Goal: Task Accomplishment & Management: Use online tool/utility

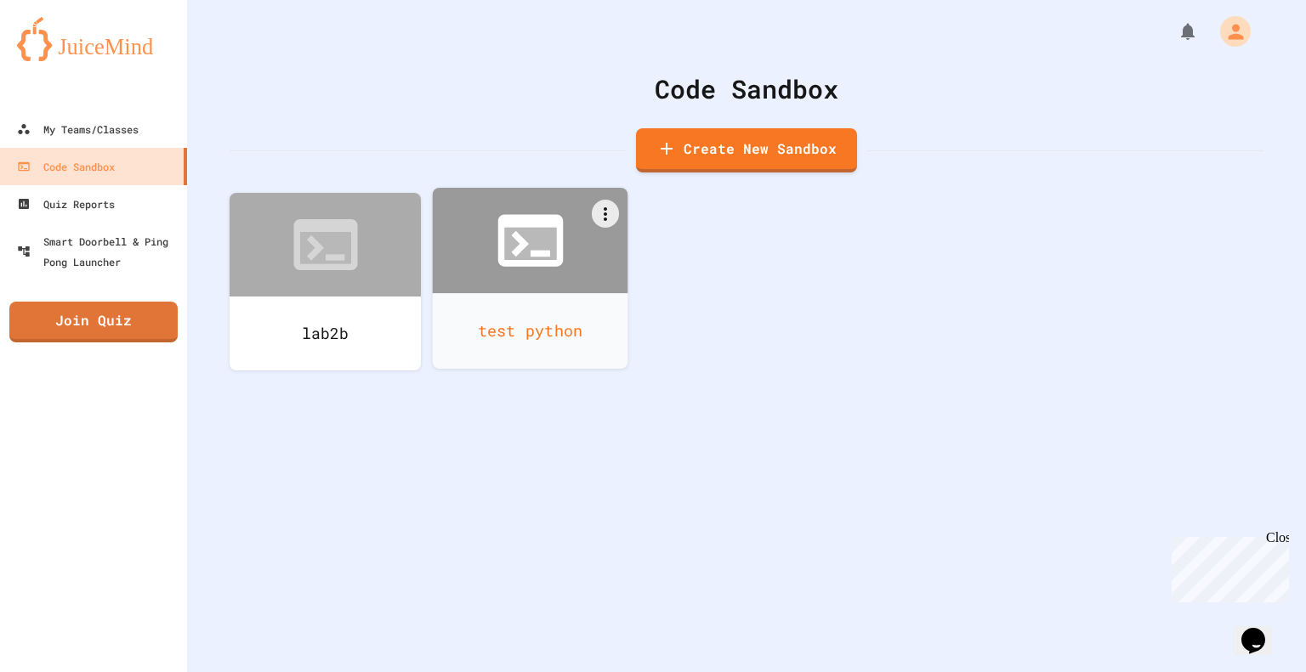
click at [539, 249] on icon at bounding box center [530, 244] width 52 height 32
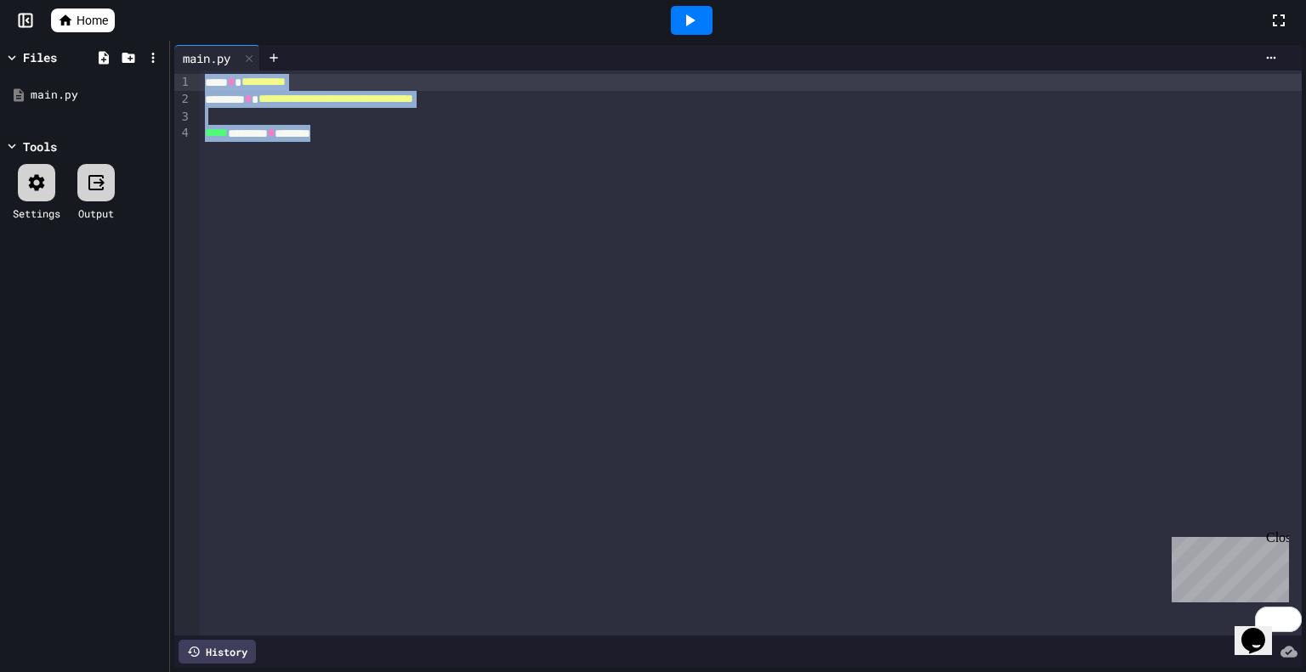
drag, startPoint x: 465, startPoint y: 134, endPoint x: 202, endPoint y: 82, distance: 267.9
click at [202, 82] on div "**********" at bounding box center [751, 353] width 1102 height 565
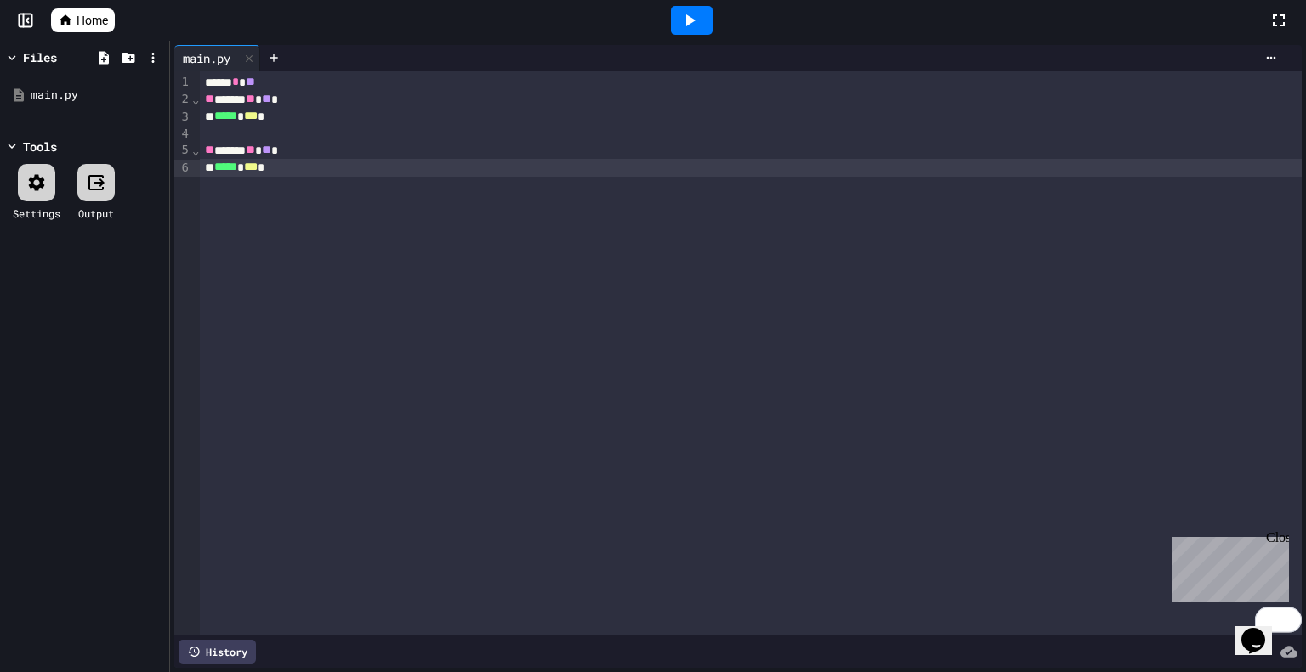
click at [700, 20] on div at bounding box center [692, 20] width 42 height 29
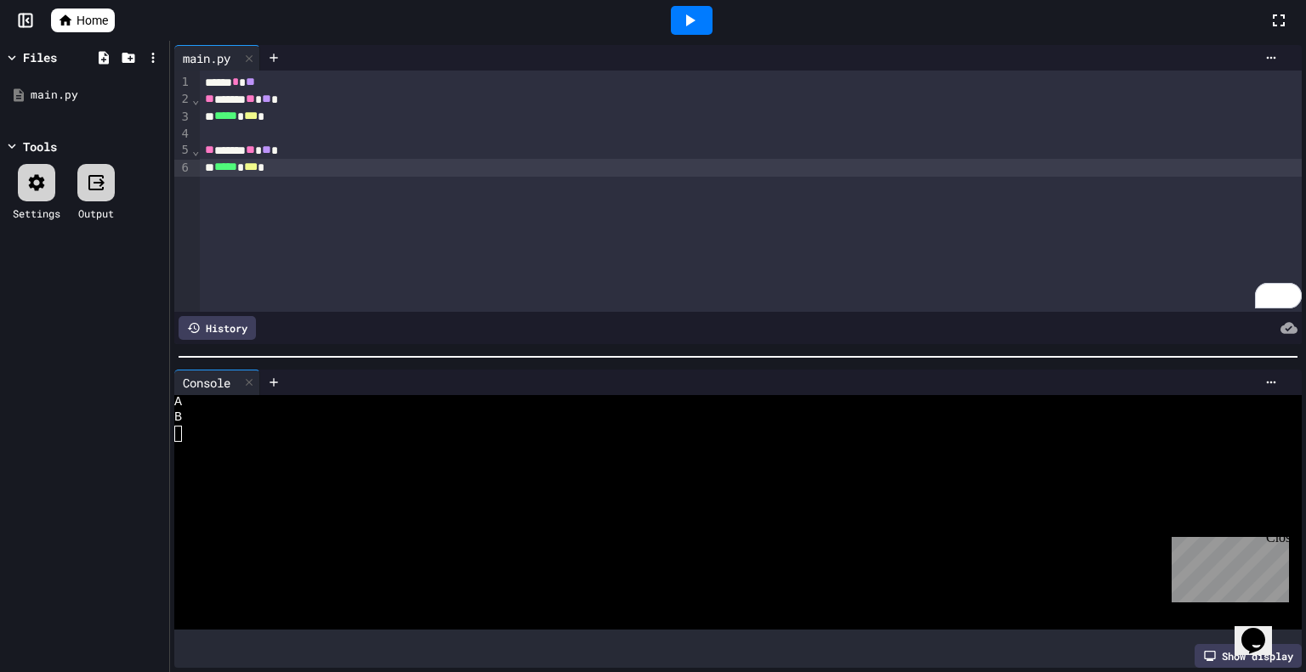
click at [71, 20] on icon at bounding box center [65, 20] width 15 height 15
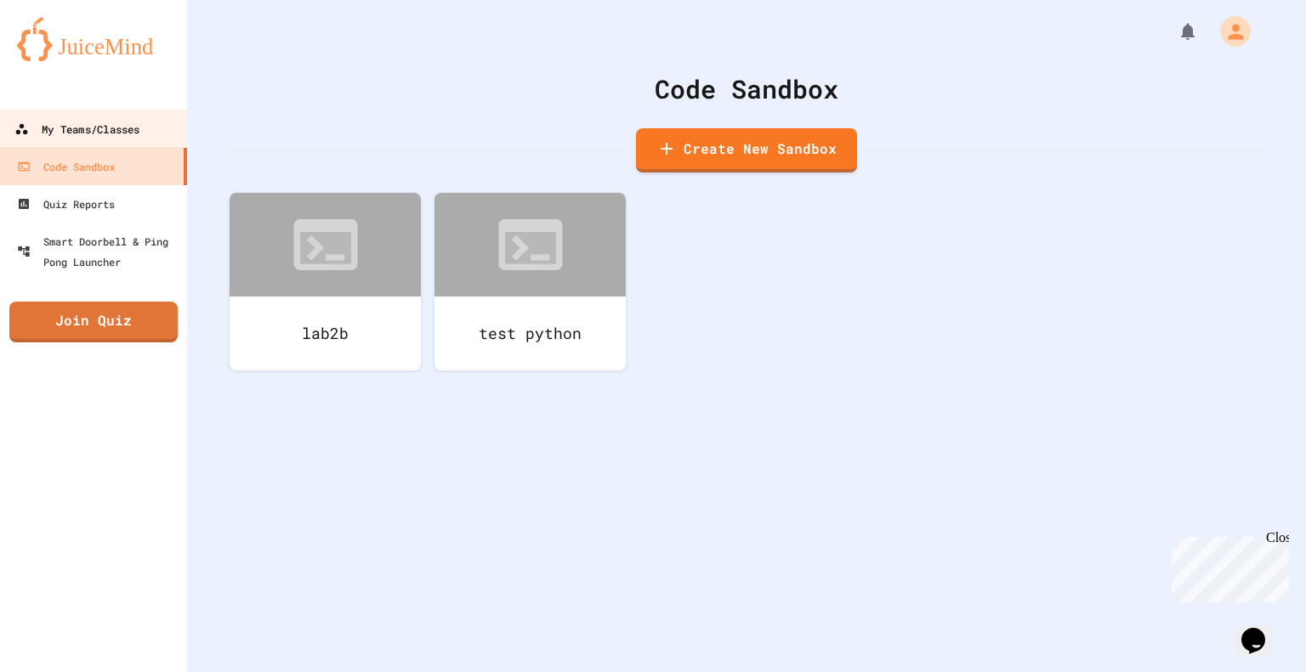
click at [129, 127] on div "My Teams/Classes" at bounding box center [76, 129] width 125 height 21
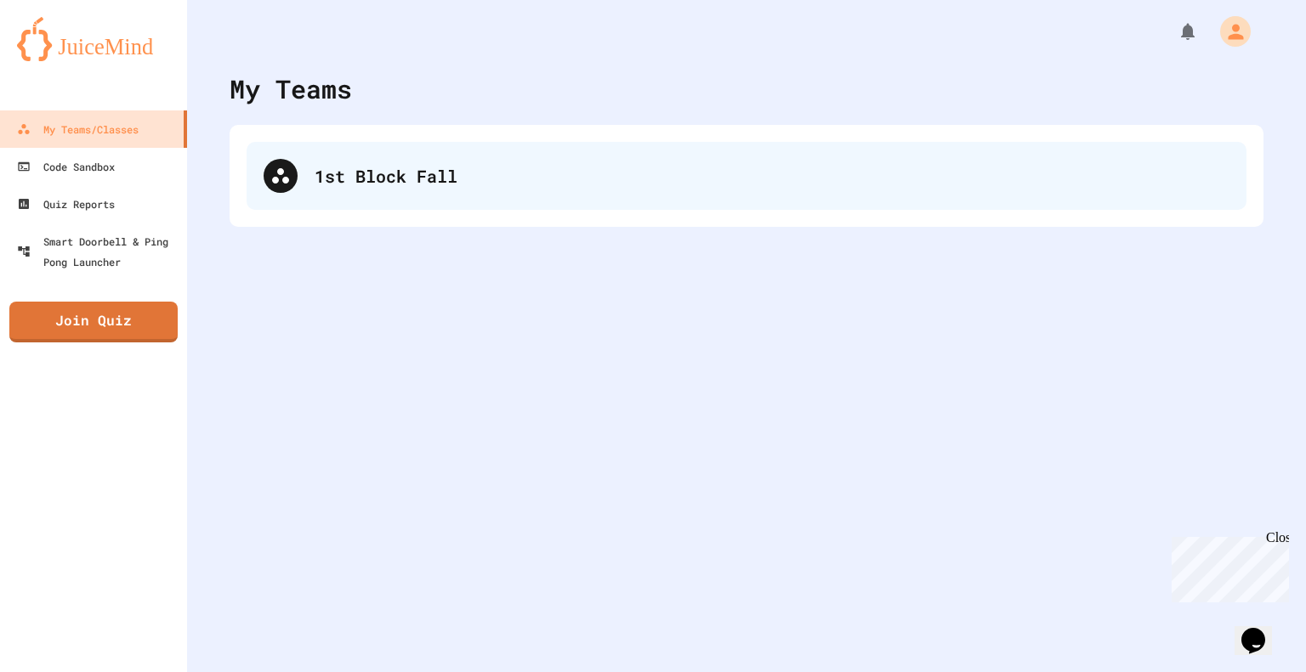
click at [326, 166] on div "1st Block Fall" at bounding box center [772, 176] width 915 height 26
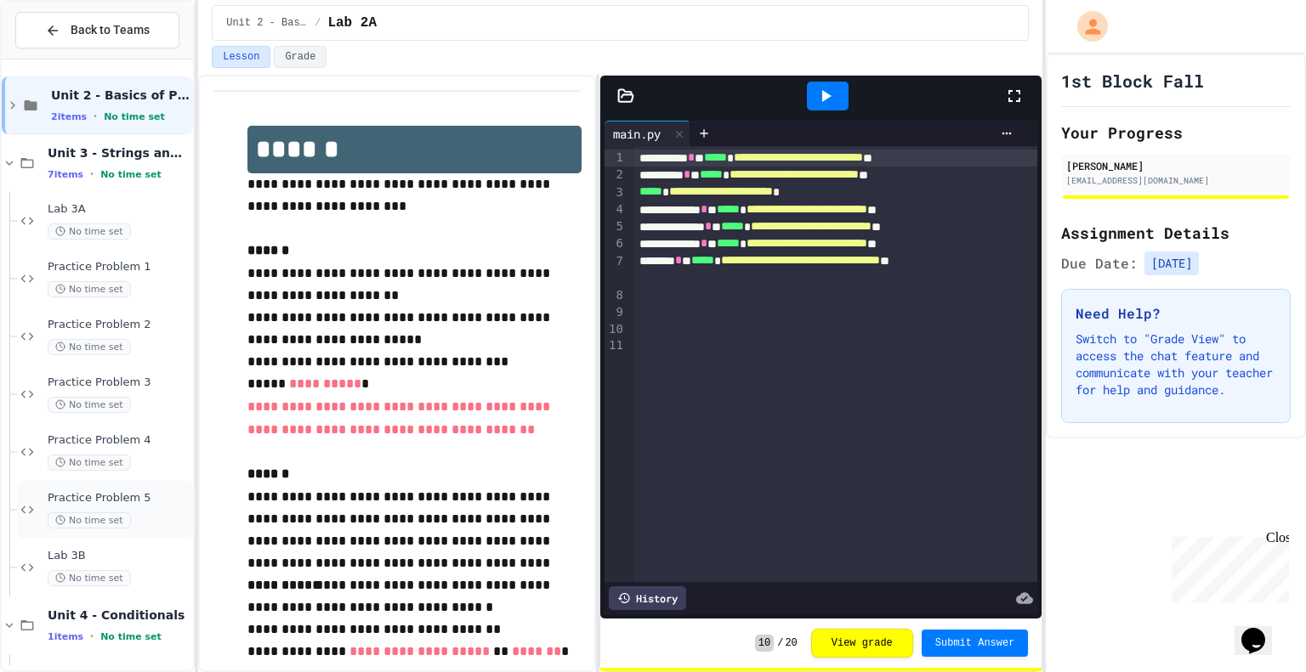
scroll to position [57, 0]
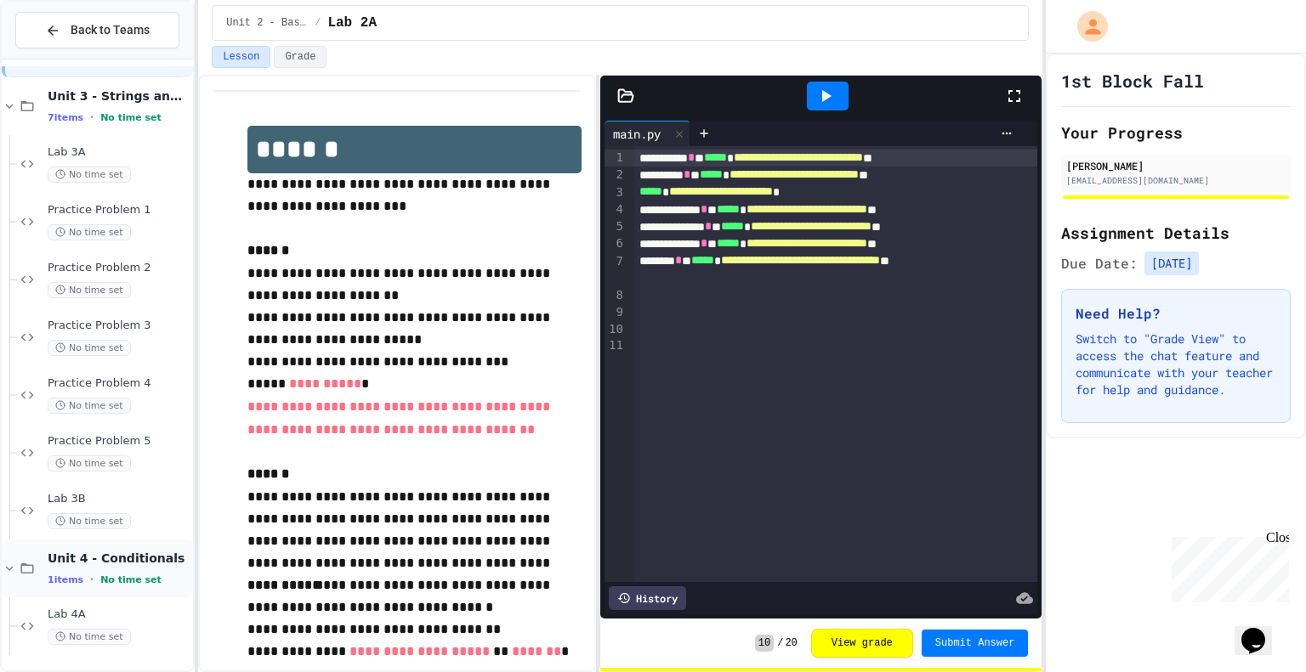
click at [98, 564] on span "Unit 4 - Conditionals" at bounding box center [119, 558] width 142 height 15
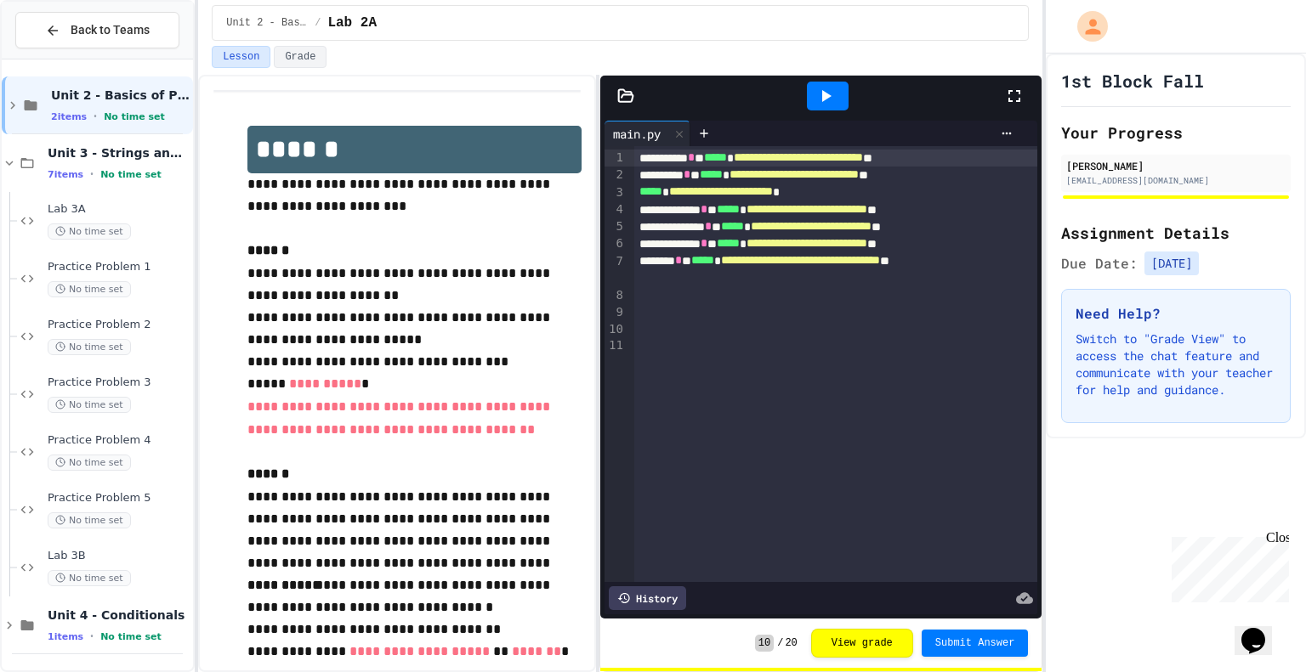
scroll to position [0, 0]
click at [128, 608] on span "Unit 4 - Conditionals" at bounding box center [119, 615] width 142 height 15
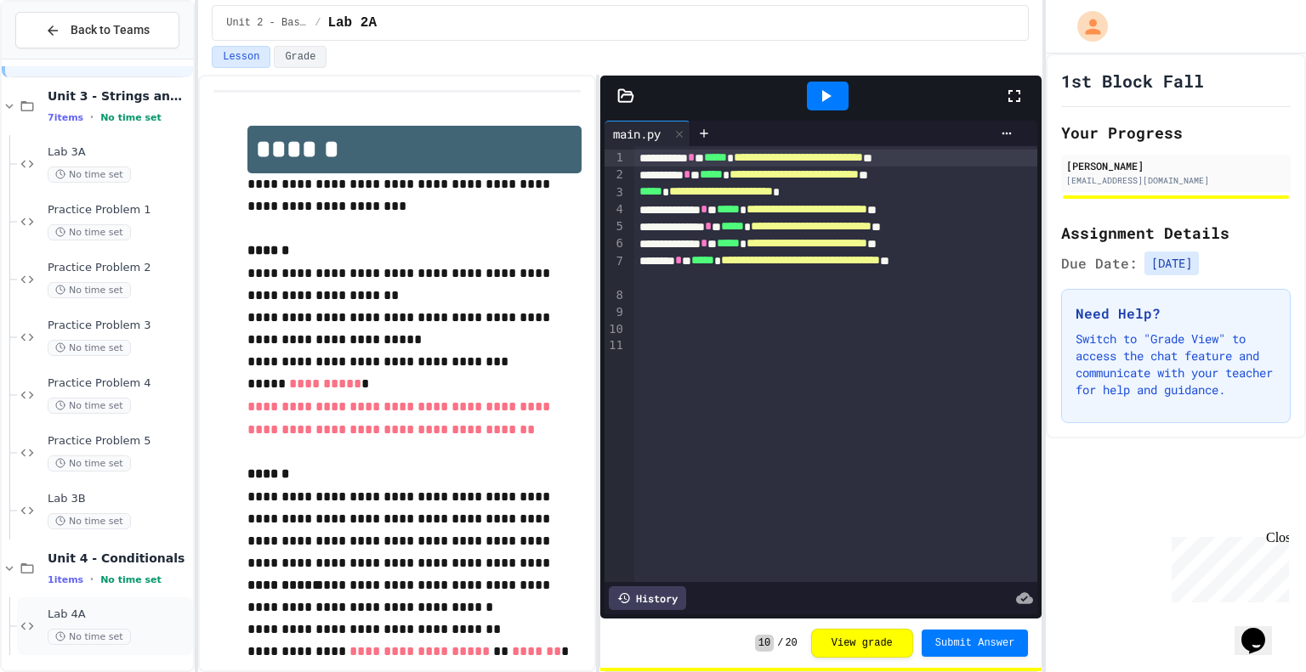
click at [72, 621] on span "Lab 4A" at bounding box center [119, 615] width 142 height 14
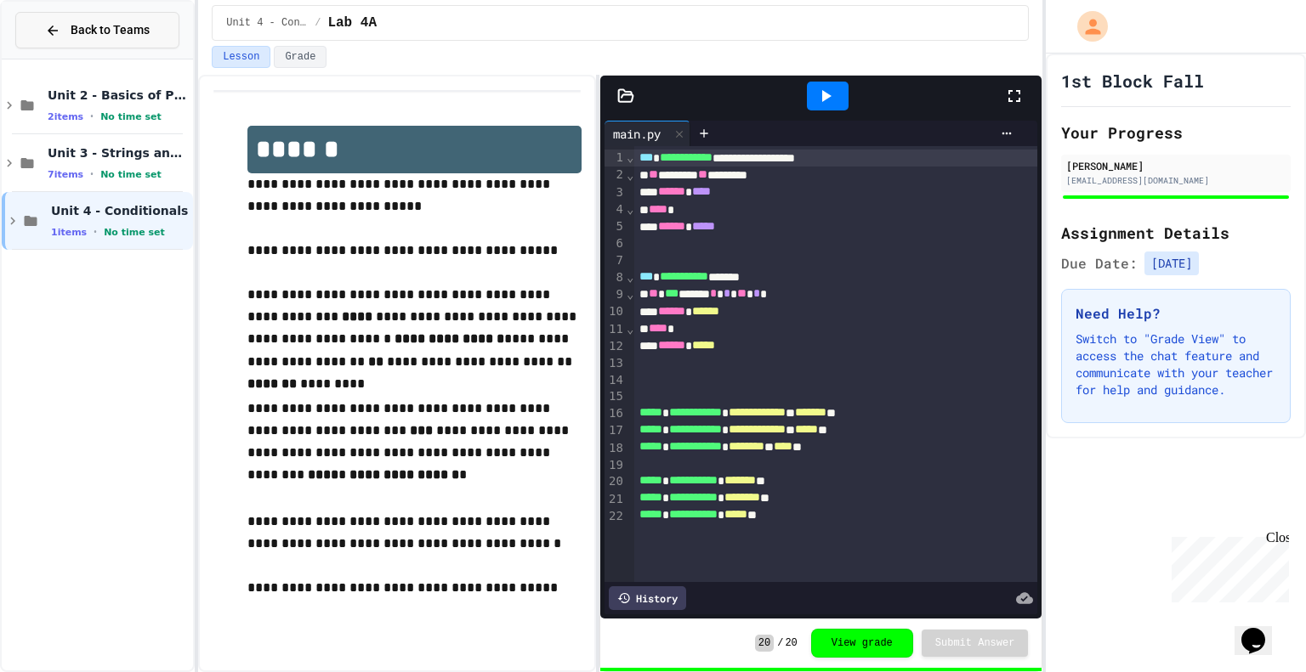
click at [63, 34] on div "Back to Teams" at bounding box center [97, 30] width 105 height 18
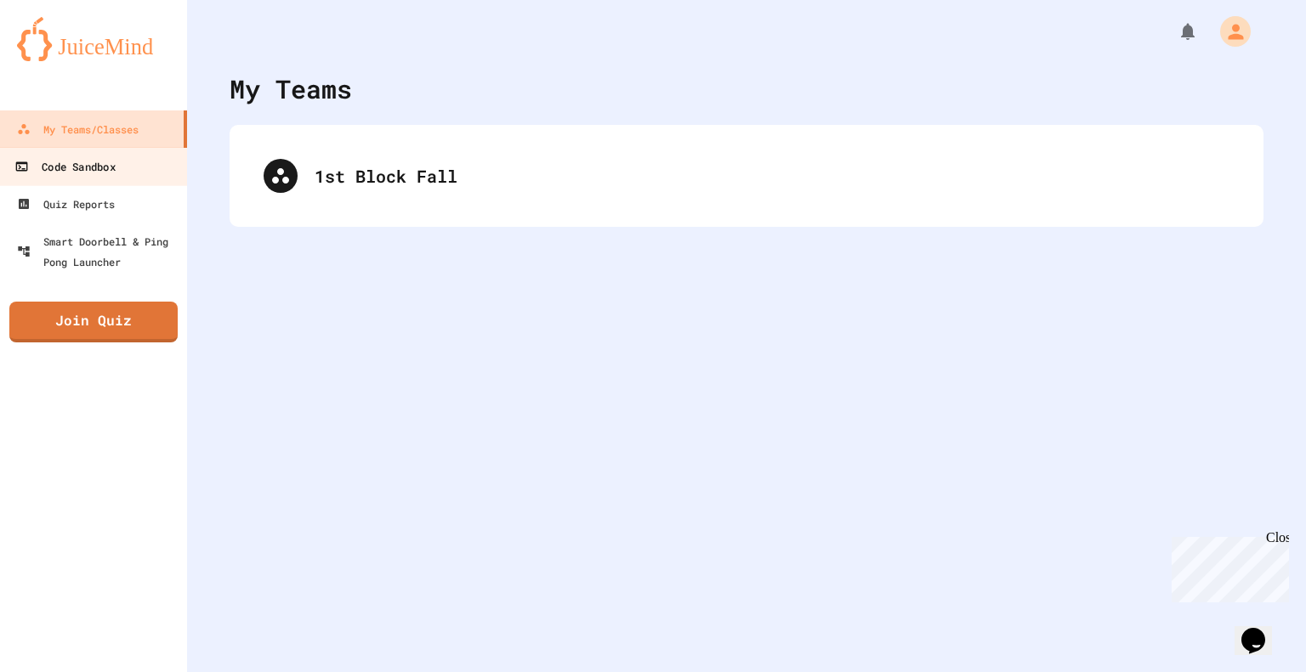
click at [54, 173] on div "Code Sandbox" at bounding box center [64, 166] width 100 height 21
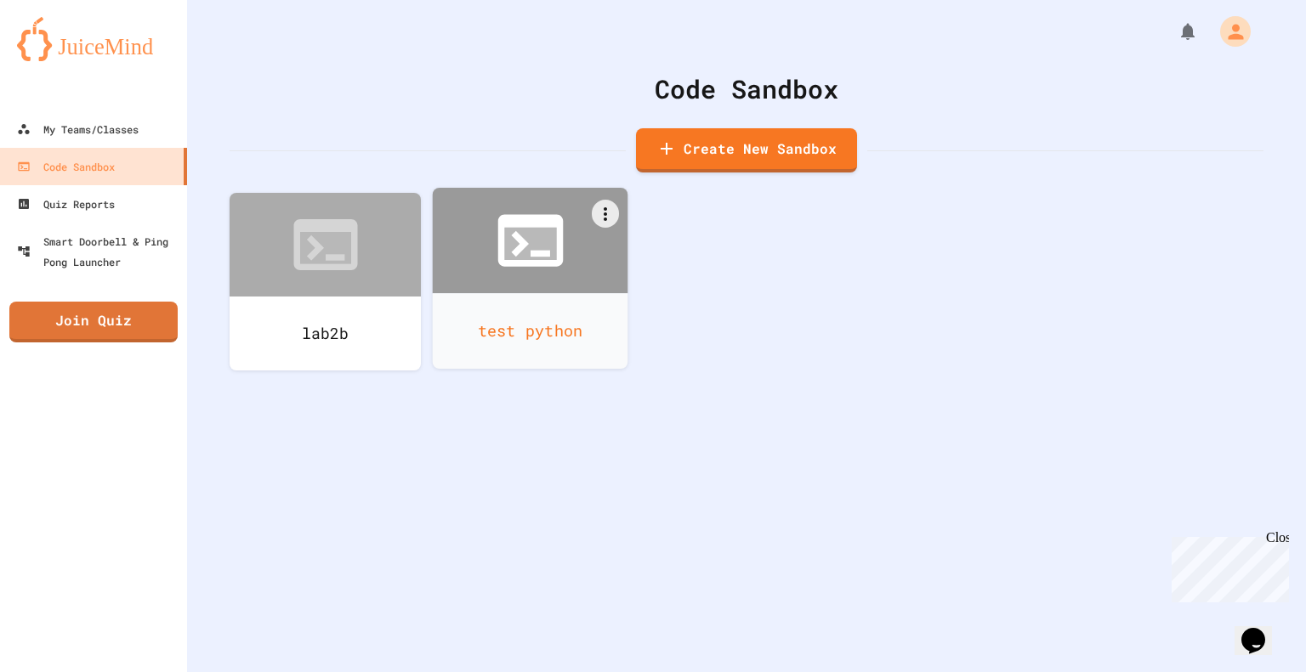
click at [512, 252] on icon at bounding box center [520, 244] width 18 height 26
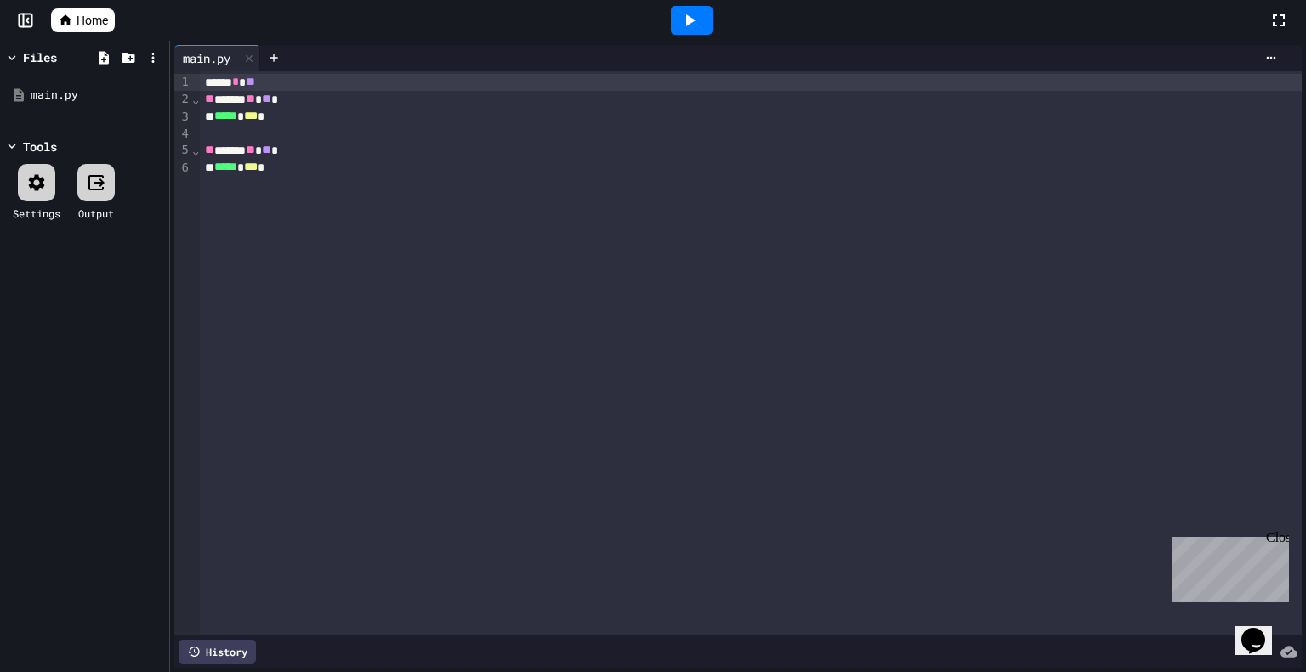
click at [366, 167] on div "***** * *** *" at bounding box center [751, 167] width 1102 height 17
drag, startPoint x: 366, startPoint y: 167, endPoint x: 220, endPoint y: 37, distance: 195.1
click at [220, 37] on div "Home Files main.py Tools Settings Output main.py 9 1 2 3 4 5 6 › ⌄ ⌄ ***** * **…" at bounding box center [653, 336] width 1306 height 672
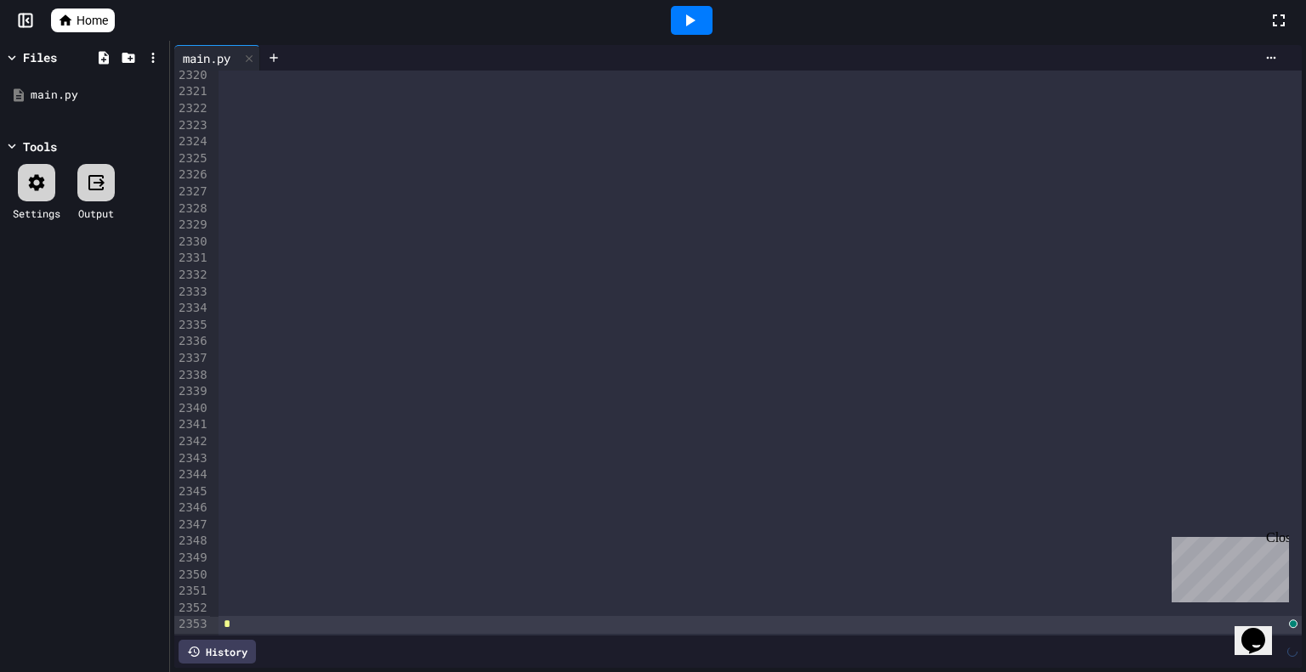
scroll to position [38664, 0]
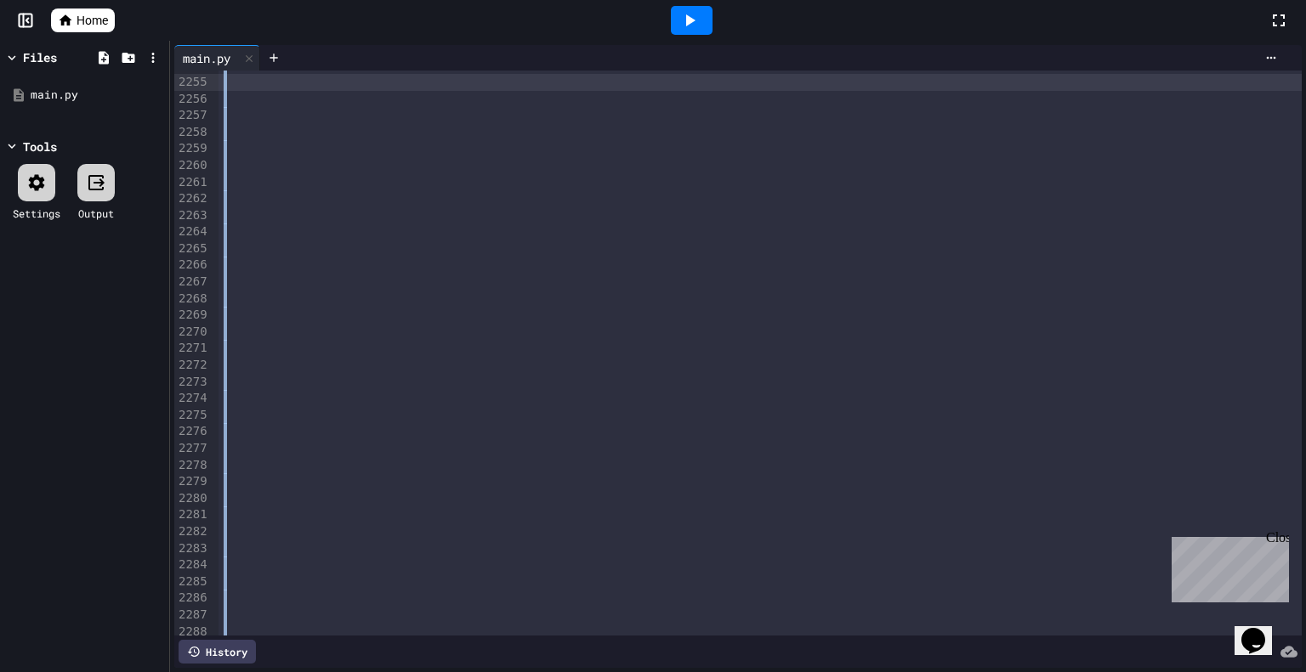
drag, startPoint x: 270, startPoint y: 632, endPoint x: 236, endPoint y: 64, distance: 568.9
click at [236, 64] on div "main.py Selection deleted 9999 2229 2230 2231 2232 2233 2234 2235 2236 2237 223…" at bounding box center [737, 356] width 1127 height 623
click at [275, 60] on icon at bounding box center [274, 58] width 14 height 14
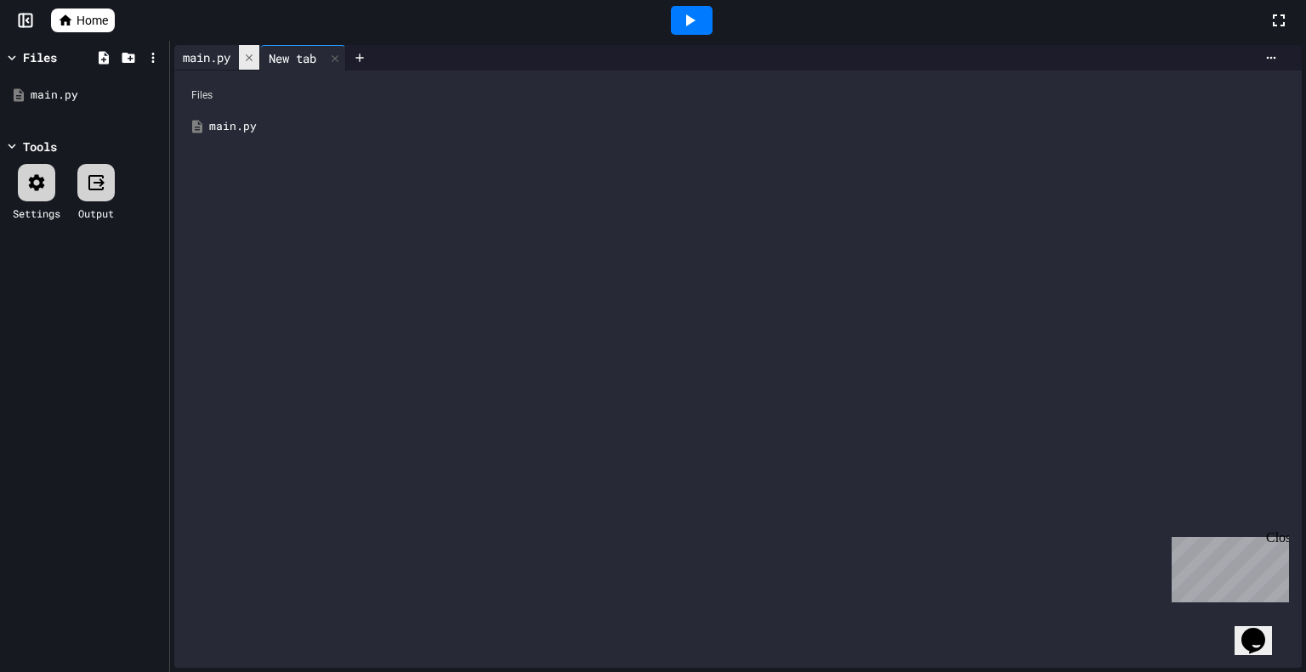
click at [252, 60] on icon at bounding box center [249, 58] width 12 height 12
click at [259, 118] on div "main.py" at bounding box center [750, 126] width 1082 height 17
